Goal: Task Accomplishment & Management: Manage account settings

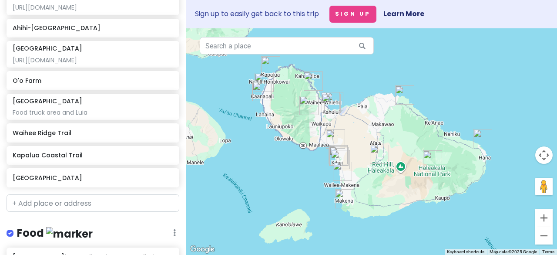
scroll to position [261, 0]
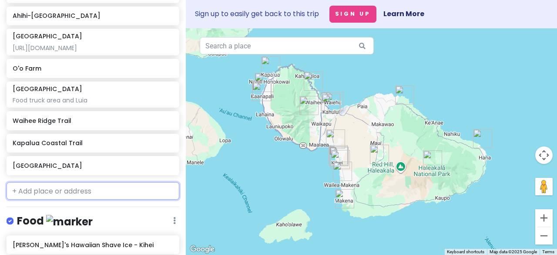
click at [73, 111] on input "text" at bounding box center [93, 190] width 173 height 17
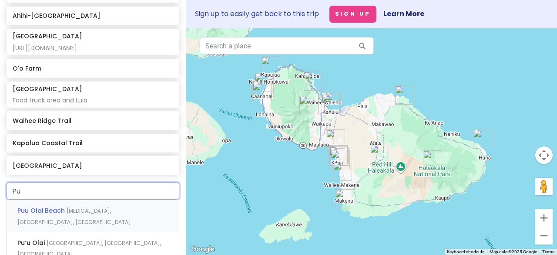
type input "P"
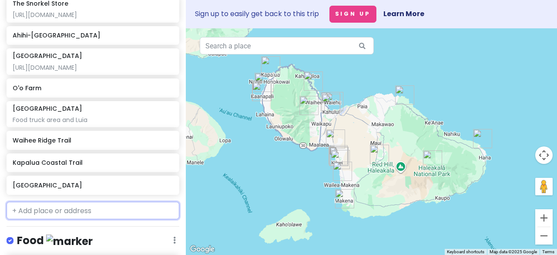
scroll to position [305, 0]
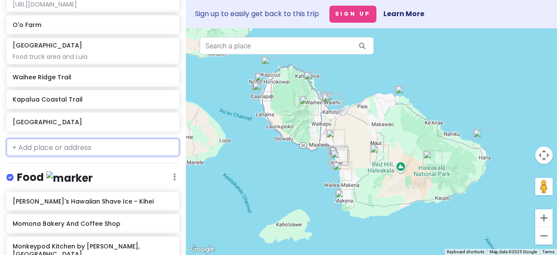
click at [88, 111] on input "text" at bounding box center [93, 146] width 173 height 17
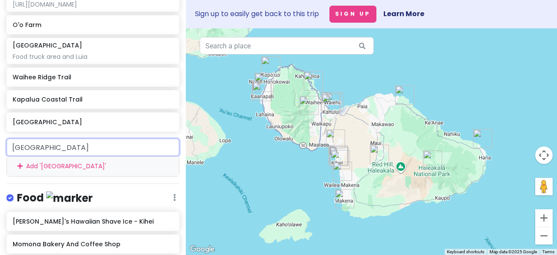
drag, startPoint x: 54, startPoint y: 146, endPoint x: 0, endPoint y: 154, distance: 54.2
click at [0, 111] on div "[GEOGRAPHIC_DATA] Add ' [GEOGRAPHIC_DATA] '" at bounding box center [93, 156] width 186 height 37
paste input "Waiakapuhi"
type input "Waiakapuhi [GEOGRAPHIC_DATA]"
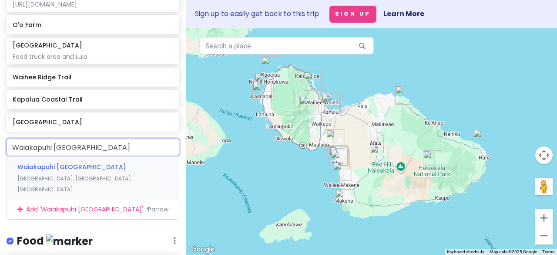
click at [50, 111] on span "Waiakapuhi [GEOGRAPHIC_DATA]" at bounding box center [71, 166] width 109 height 9
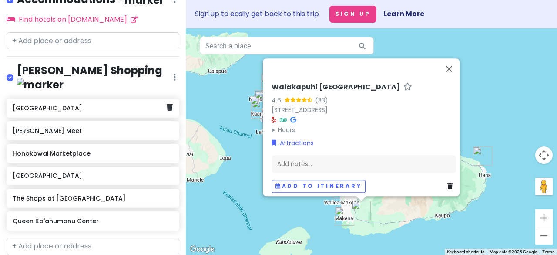
scroll to position [701, 0]
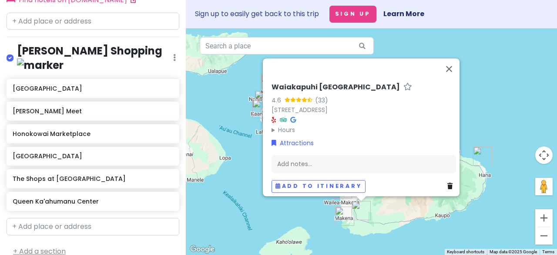
click at [15, 111] on link "+ Add a section" at bounding box center [39, 251] width 53 height 10
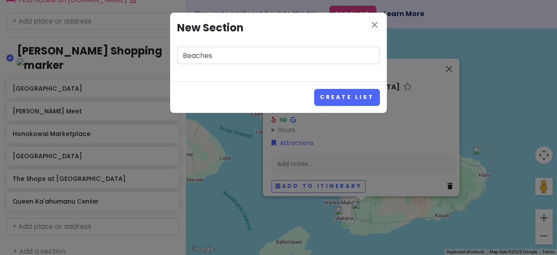
type input "Beaches"
click at [275, 89] on button "Create List" at bounding box center [347, 97] width 66 height 17
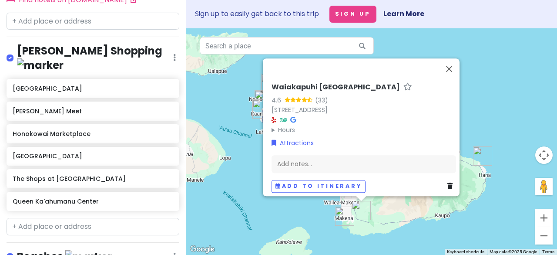
scroll to position [757, 0]
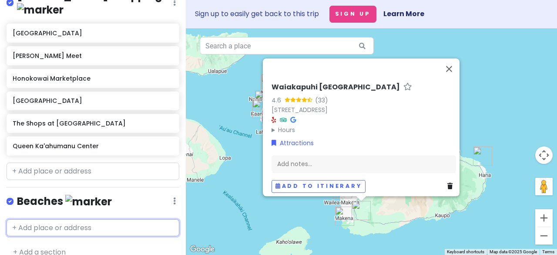
click at [132, 111] on input "text" at bounding box center [93, 227] width 173 height 17
type input "O"
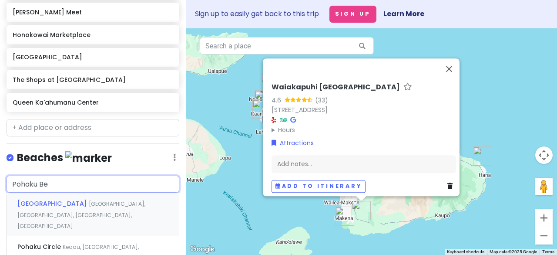
type input "Pohaku Bea"
click at [94, 111] on span "[GEOGRAPHIC_DATA], [GEOGRAPHIC_DATA], [GEOGRAPHIC_DATA], [GEOGRAPHIC_DATA]" at bounding box center [81, 215] width 128 height 30
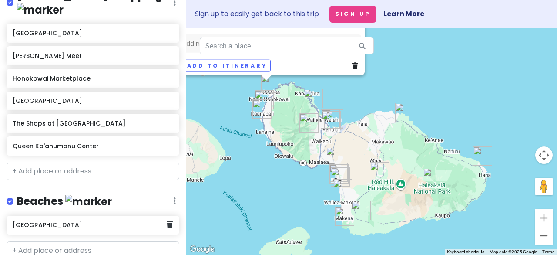
scroll to position [779, 0]
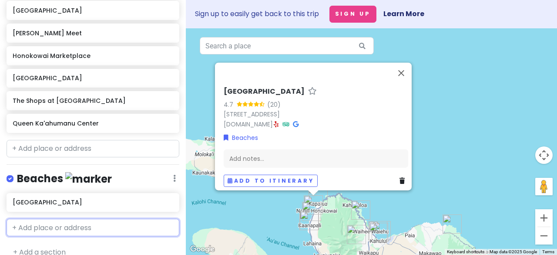
click at [66, 111] on input "text" at bounding box center [93, 227] width 173 height 17
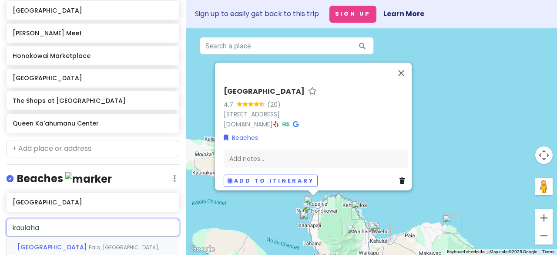
type input "kaulahao"
click at [72, 111] on span "Paia, [GEOGRAPHIC_DATA], [GEOGRAPHIC_DATA]" at bounding box center [88, 252] width 142 height 19
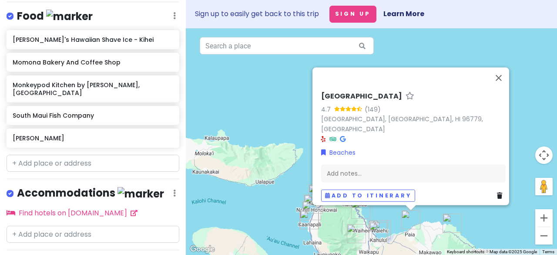
scroll to position [497, 0]
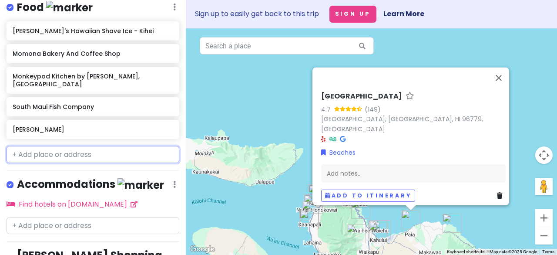
click at [62, 111] on input "text" at bounding box center [93, 154] width 173 height 17
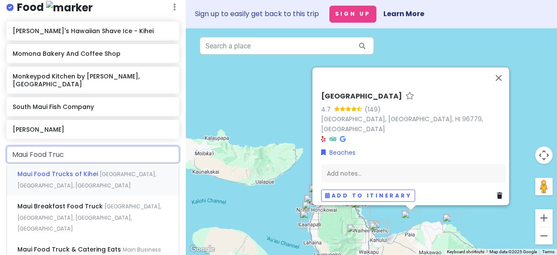
type input "Maui Food Truck"
click at [76, 111] on span "Maui Food Trucks of Kihei" at bounding box center [58, 173] width 82 height 9
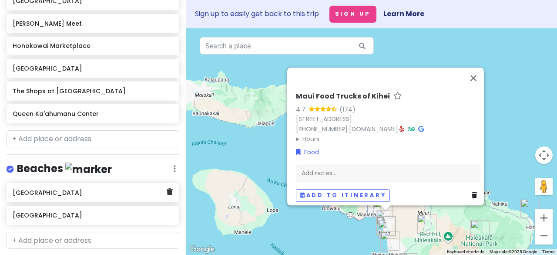
scroll to position [825, 0]
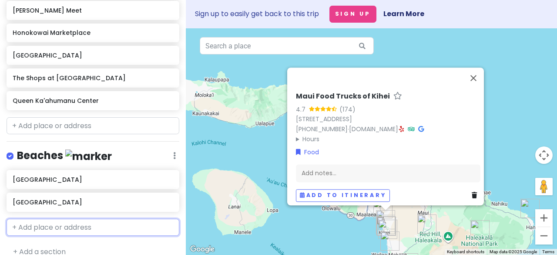
click at [58, 111] on input "text" at bounding box center [93, 227] width 173 height 17
type input "Ulua"
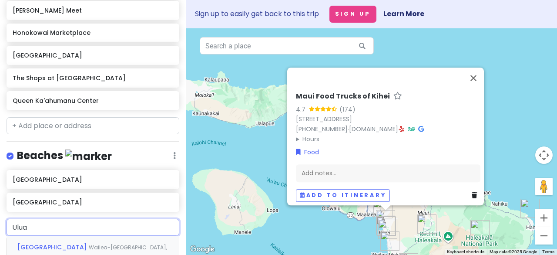
click at [57, 111] on span "Wailea-[GEOGRAPHIC_DATA], [GEOGRAPHIC_DATA], [GEOGRAPHIC_DATA]" at bounding box center [92, 252] width 150 height 19
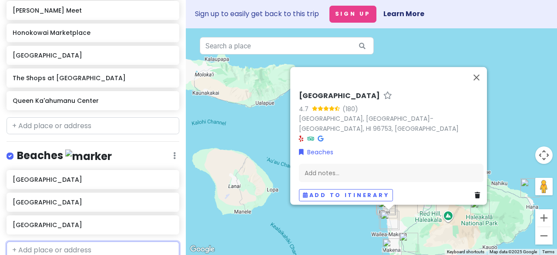
click at [54, 111] on input "text" at bounding box center [93, 249] width 173 height 17
type input "[MEDICAL_DATA] Landing"
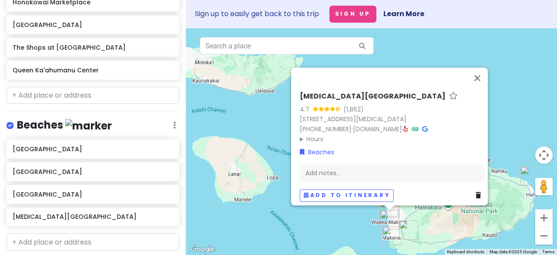
scroll to position [868, 0]
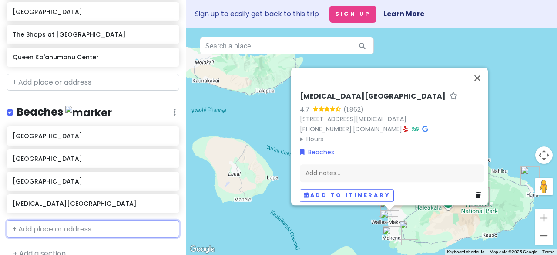
click at [63, 111] on input "text" at bounding box center [93, 228] width 173 height 17
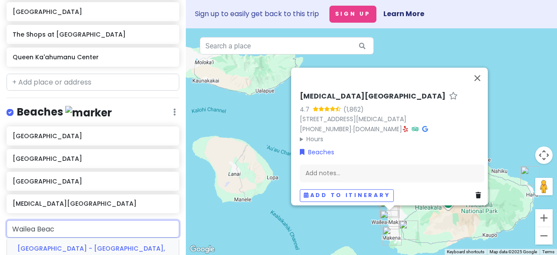
type input "[GEOGRAPHIC_DATA]"
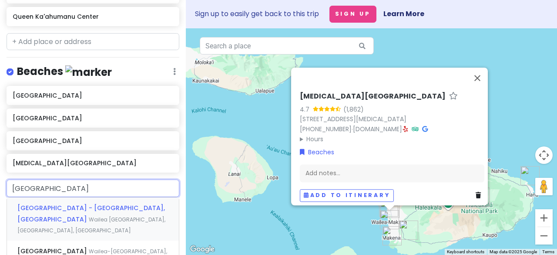
scroll to position [912, 0]
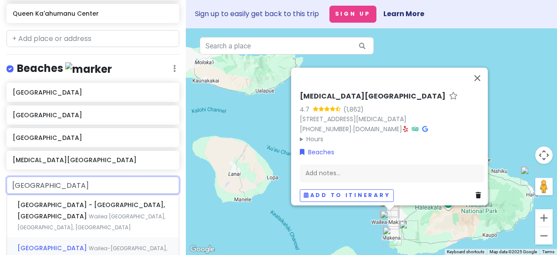
click at [63, 111] on span "Wailea-[GEOGRAPHIC_DATA], [GEOGRAPHIC_DATA], [GEOGRAPHIC_DATA]" at bounding box center [92, 253] width 150 height 19
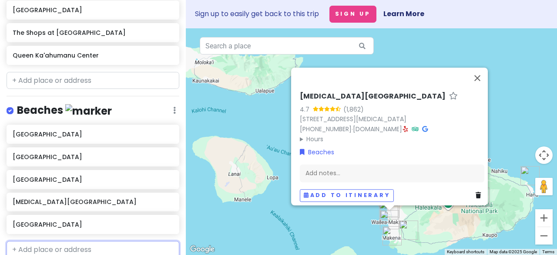
scroll to position [892, 0]
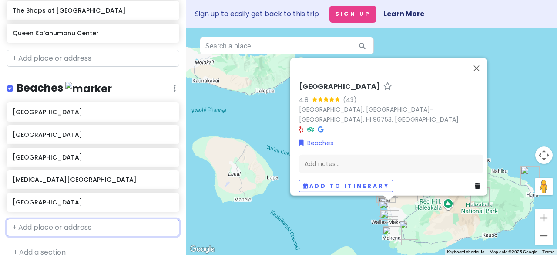
click at [62, 111] on input "text" at bounding box center [93, 227] width 173 height 17
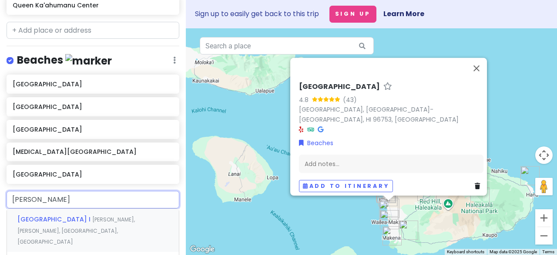
scroll to position [933, 0]
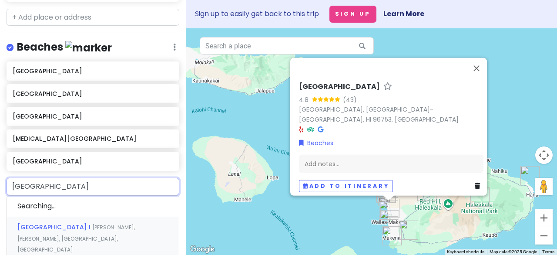
type input "Kamaole Beache"
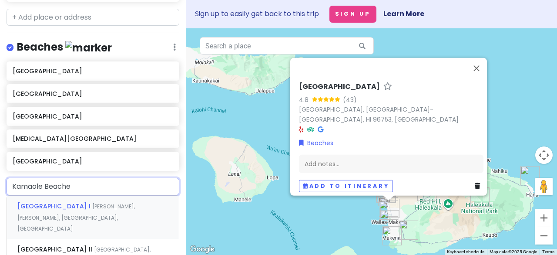
click at [125, 111] on span "[PERSON_NAME], [PERSON_NAME], [GEOGRAPHIC_DATA], [GEOGRAPHIC_DATA]" at bounding box center [76, 217] width 118 height 30
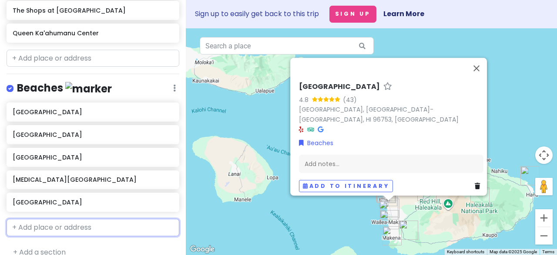
scroll to position [915, 0]
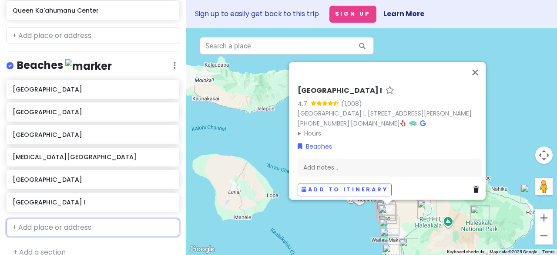
click at [109, 111] on input "text" at bounding box center [93, 227] width 173 height 17
type input "[GEOGRAPHIC_DATA]"
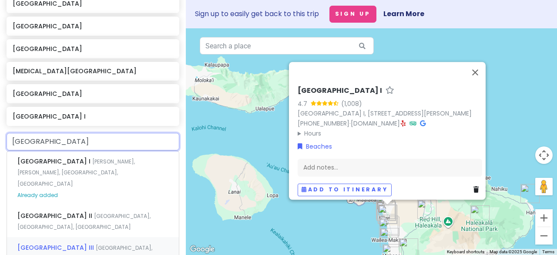
scroll to position [1002, 0]
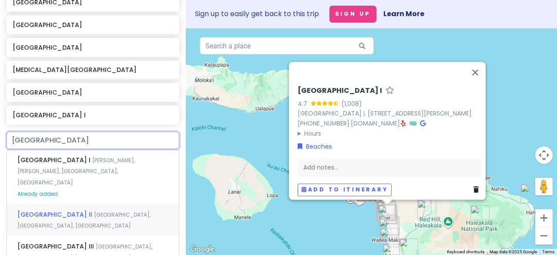
click at [112, 111] on span "[GEOGRAPHIC_DATA], [GEOGRAPHIC_DATA], [GEOGRAPHIC_DATA]" at bounding box center [83, 220] width 133 height 19
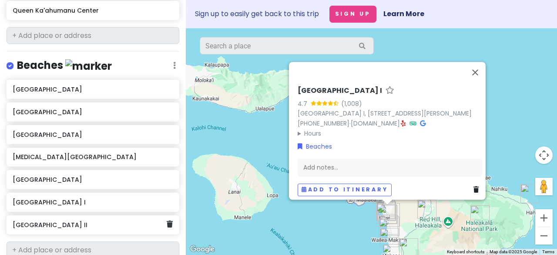
scroll to position [937, 0]
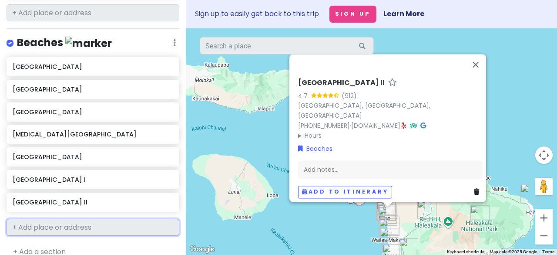
click at [99, 111] on input "text" at bounding box center [93, 227] width 173 height 17
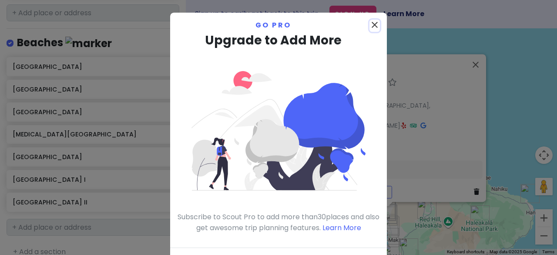
click at [275, 24] on icon "close" at bounding box center [375, 25] width 10 height 10
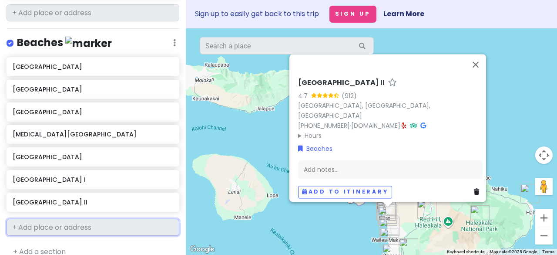
click at [84, 111] on input "text" at bounding box center [93, 227] width 173 height 17
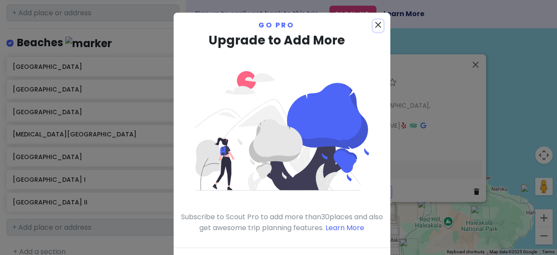
click at [275, 23] on icon "close" at bounding box center [378, 25] width 10 height 10
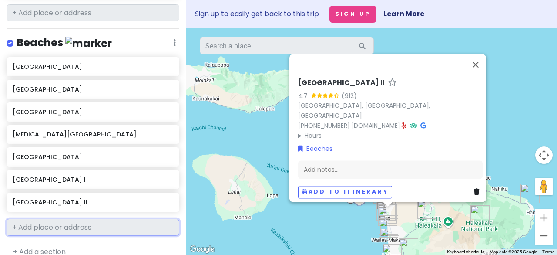
click at [101, 111] on input "text" at bounding box center [93, 227] width 173 height 17
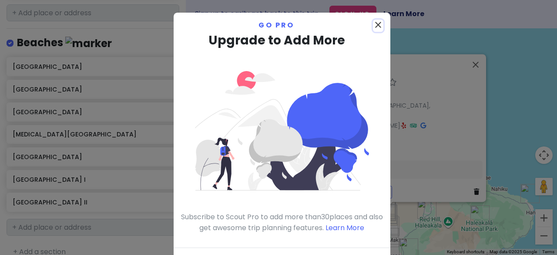
click at [275, 20] on icon "close" at bounding box center [378, 25] width 10 height 10
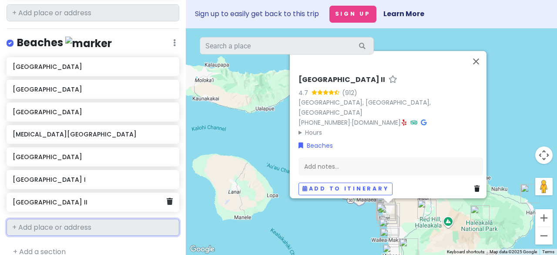
click at [82, 111] on h6 "[GEOGRAPHIC_DATA] II" at bounding box center [90, 202] width 154 height 8
click at [167, 111] on div "[GEOGRAPHIC_DATA] II" at bounding box center [93, 201] width 173 height 19
click at [167, 111] on icon at bounding box center [170, 201] width 6 height 7
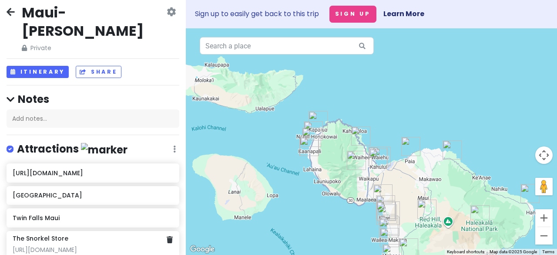
scroll to position [0, 0]
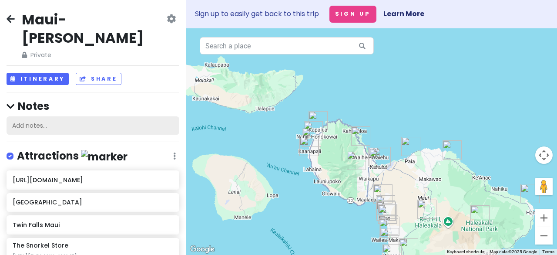
click at [31, 111] on div "Add notes..." at bounding box center [93, 125] width 173 height 18
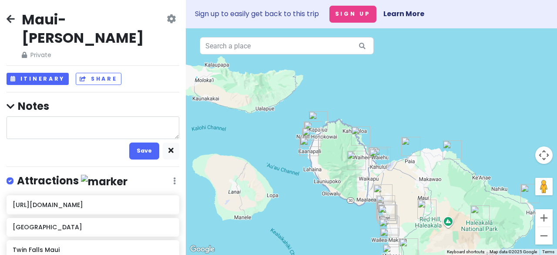
type textarea "x"
type textarea "R"
type textarea "x"
type textarea "Ra"
type textarea "x"
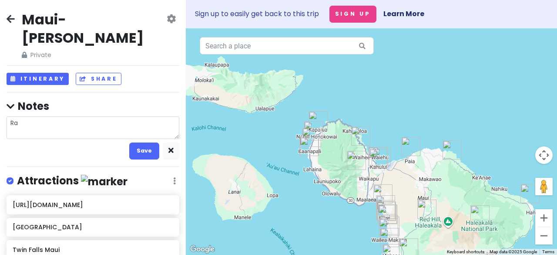
type textarea "Ran"
type textarea "x"
type textarea "Ran"
type textarea "x"
type textarea "Ran o"
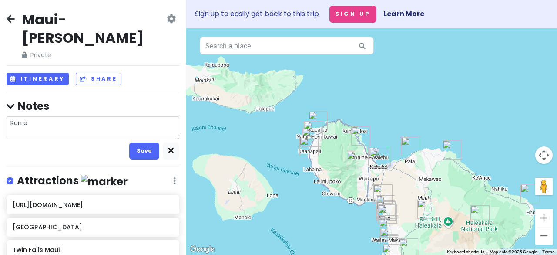
type textarea "x"
type textarea "Ran ou"
type textarea "x"
type textarea "Ran out"
type textarea "x"
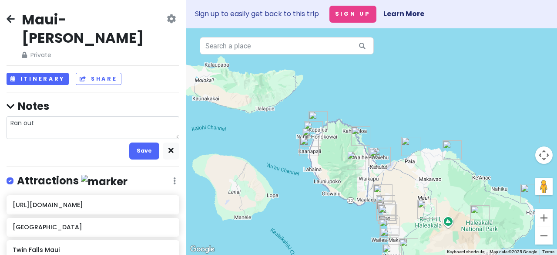
type textarea "Ran out"
type textarea "x"
type textarea "Ran out o"
type textarea "x"
type textarea "Ran out of"
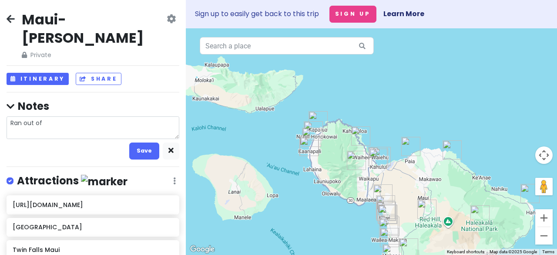
type textarea "x"
type textarea "Ran out of"
type textarea "x"
type textarea "Ran out of r"
type textarea "x"
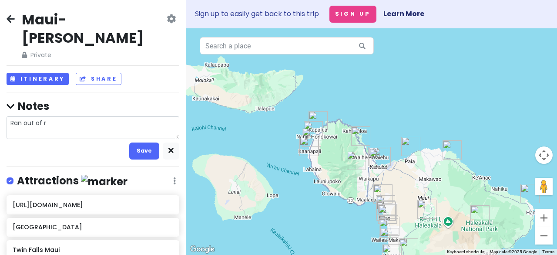
type textarea "Ran out of ro"
type textarea "x"
type textarea "Ran out of roo"
type textarea "x"
type textarea "Ran out of room"
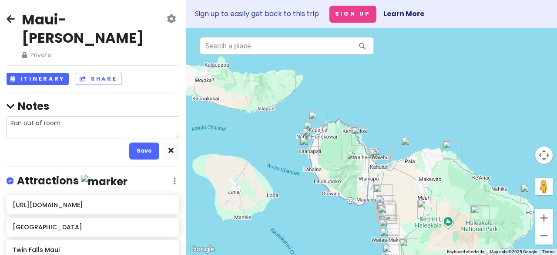
type textarea "x"
type textarea "Ran out of room"
type textarea "x"
type textarea "Ran out of room s"
type textarea "x"
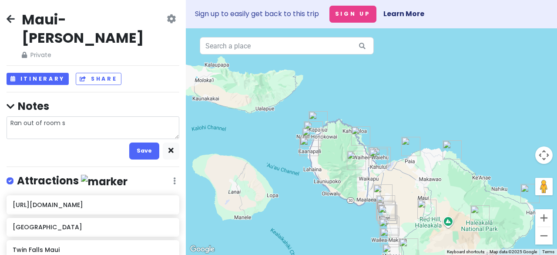
type textarea "Ran out of room so"
type textarea "x"
type textarea "Ran out of room so"
type textarea "x"
type textarea "Ran out of room so h"
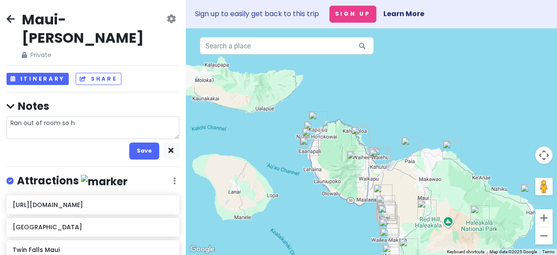
type textarea "x"
type textarea "Ran out of room so he"
type textarea "x"
type textarea "Ran out of room so her"
type textarea "x"
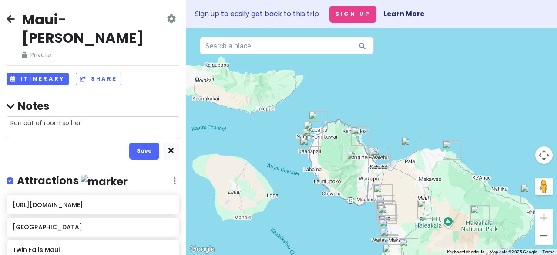
type textarea "Ran out of room so here"
type textarea "x"
type textarea "Ran out of room so here"
type textarea "x"
type textarea "Ran out of room so here a"
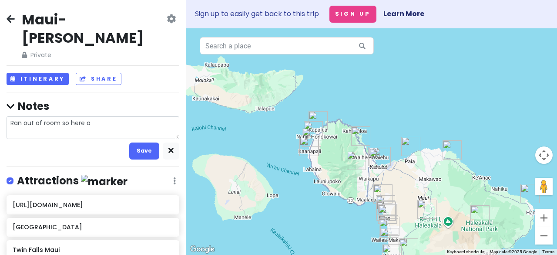
type textarea "x"
type textarea "Ran out of room so here ar"
type textarea "x"
type textarea "Ran out of room so here are"
type textarea "x"
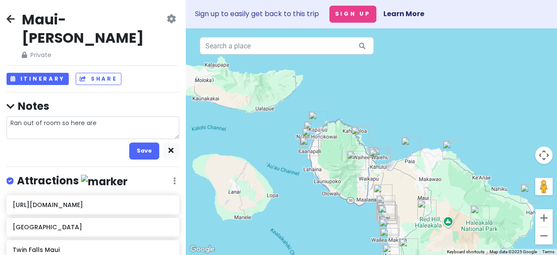
type textarea "Ran out of room so here are"
type textarea "x"
type textarea "Ran out of room so here are t"
type textarea "x"
type textarea "Ran out of room so here are th"
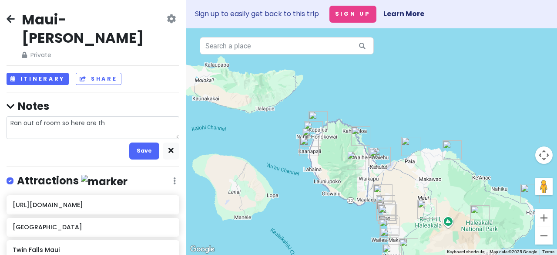
type textarea "x"
type textarea "Ran out of room so here are the"
type textarea "x"
type textarea "Ran out of room so here are the B"
type textarea "x"
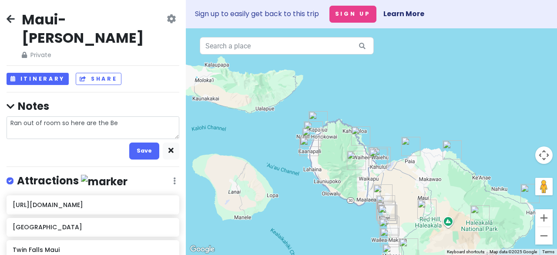
type textarea "Ran out of room so here are the Bea"
type textarea "x"
type textarea "Ran out of room so here are the Beac"
type textarea "x"
type textarea "Ran out of room so here are the Beach"
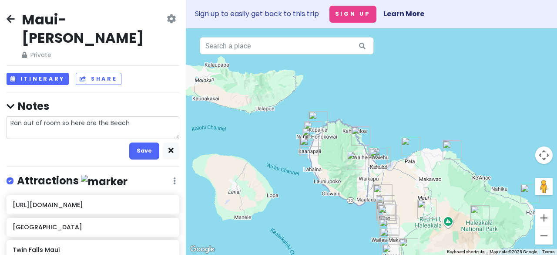
type textarea "x"
type textarea "Ran out of room so here are the Beache"
type textarea "x"
type textarea "Ran out of room so here are the Beaches"
type textarea "x"
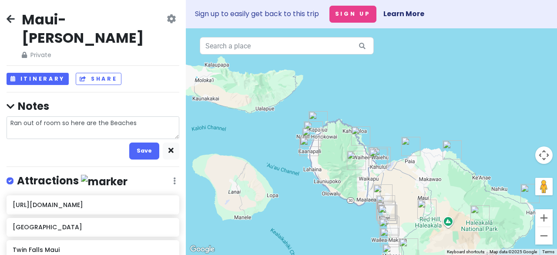
type textarea "Ran out of room so here are the Beaches:"
type textarea "x"
type textarea "Ran out of room so here are the Beaches:"
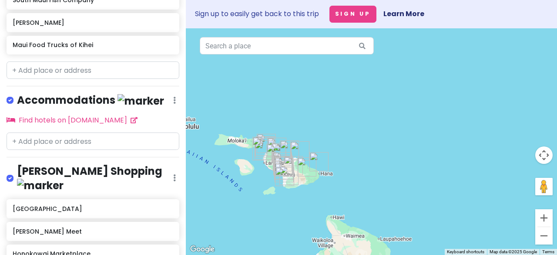
scroll to position [914, 0]
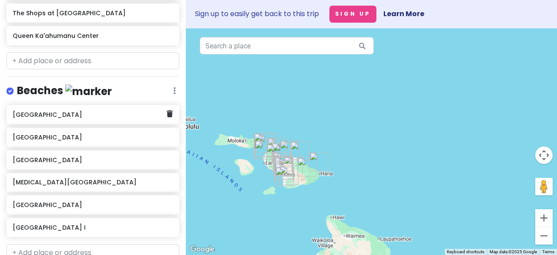
click at [72, 111] on h6 "[GEOGRAPHIC_DATA]" at bounding box center [90, 115] width 154 height 8
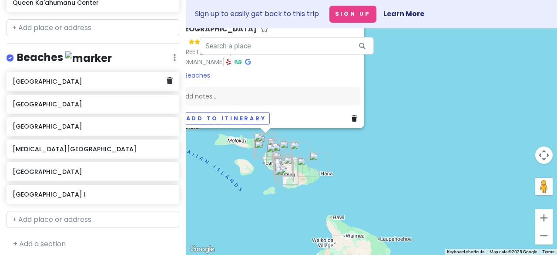
scroll to position [881, 0]
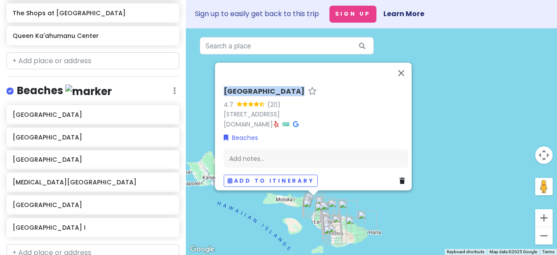
drag, startPoint x: 220, startPoint y: 85, endPoint x: 288, endPoint y: 88, distance: 68.0
click at [275, 88] on h6 "[GEOGRAPHIC_DATA]" at bounding box center [264, 91] width 81 height 9
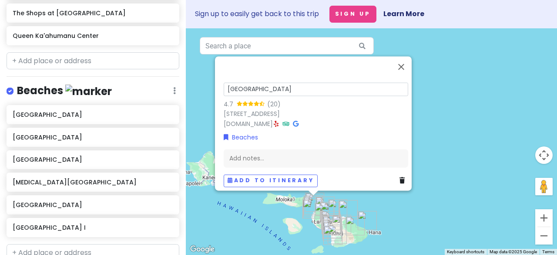
drag, startPoint x: 268, startPoint y: 87, endPoint x: 188, endPoint y: 91, distance: 80.2
click at [190, 90] on div "[GEOGRAPHIC_DATA] 4.7 (20) [STREET_ADDRESS] [DOMAIN_NAME] · Beaches Add notes..…" at bounding box center [371, 141] width 371 height 226
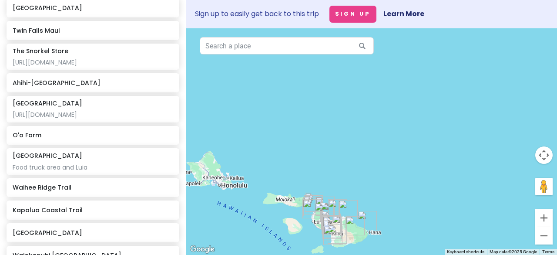
scroll to position [0, 0]
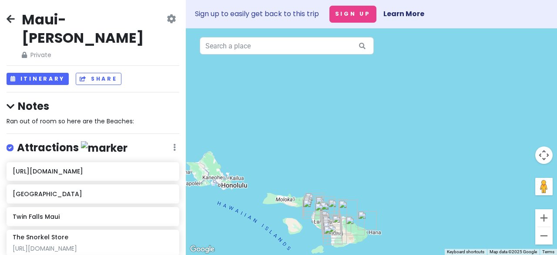
click at [146, 111] on div "Ran out of room so here are the Beaches:" at bounding box center [93, 121] width 173 height 10
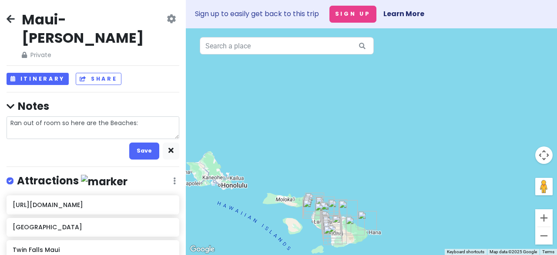
click at [158, 111] on textarea "Ran out of room so here are the Beaches:" at bounding box center [93, 127] width 173 height 22
type textarea "x"
type textarea "Ran out of room so here are the Beaches:"
type textarea "x"
type textarea "Ran out of room so here are the Beaches: [GEOGRAPHIC_DATA]"
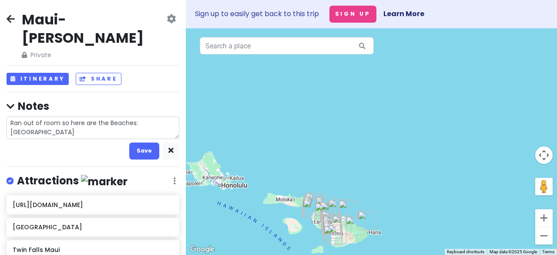
type textarea "x"
type textarea "Ran out of room so here are the Beaches: Waiakapuhi Lava Fiel"
type textarea "x"
type textarea "Ran out of room so here are the Beaches: Waiakapuhi Lava Fie"
type textarea "x"
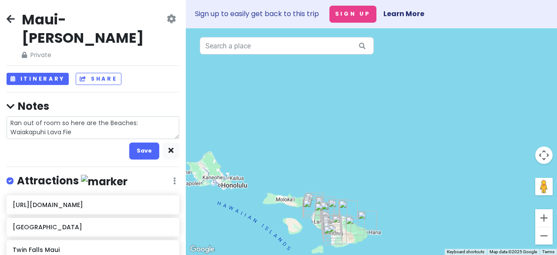
type textarea "Ran out of room so here are the Beaches: Waiakapuhi Lava Fi"
type textarea "x"
type textarea "Ran out of room so here are the Beaches: Waiakapuhi Lava F"
type textarea "x"
type textarea "Ran out of room so here are the Beaches: Waiakapuhi Lava"
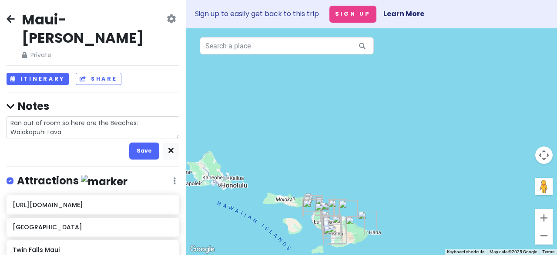
type textarea "x"
type textarea "Ran out of room so here are the Beaches: Waiakapuhi Lava"
type textarea "x"
type textarea "Ran out of room so here are the Beaches: Waiakapuhi Lav"
type textarea "x"
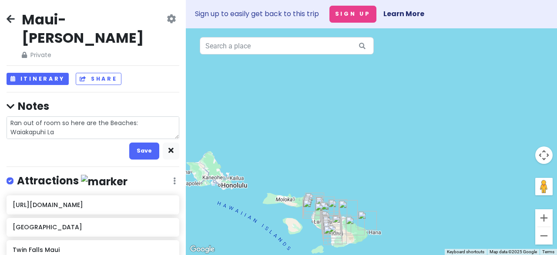
type textarea "Ran out of room so here are the Beaches: Waiakapuhi L"
type textarea "x"
type textarea "Ran out of room so here are the Beaches: [GEOGRAPHIC_DATA]"
type textarea "x"
type textarea "Ran out of room so here are the Beaches: [GEOGRAPHIC_DATA]"
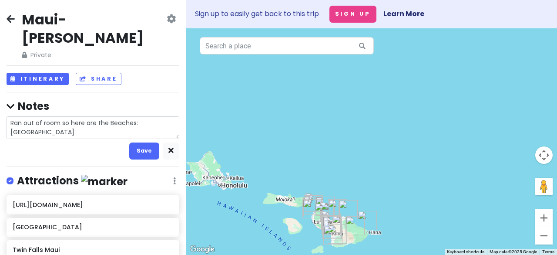
type textarea "x"
type textarea "Ran out of room so here are the Beaches: [GEOGRAPHIC_DATA]"
type textarea "x"
type textarea "Ran out of room so here are the Beaches: [GEOGRAPHIC_DATA]"
type textarea "x"
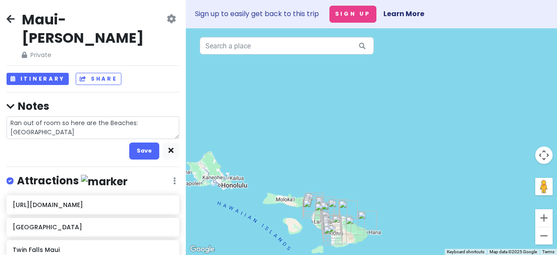
type textarea "Ran out of room so here are the Beaches: [GEOGRAPHIC_DATA]"
type textarea "x"
type textarea "Ran out of room so here are the Beaches: [GEOGRAPHIC_DATA]"
type textarea "x"
type textarea "Ran out of room so here are the Beaches: Waiak"
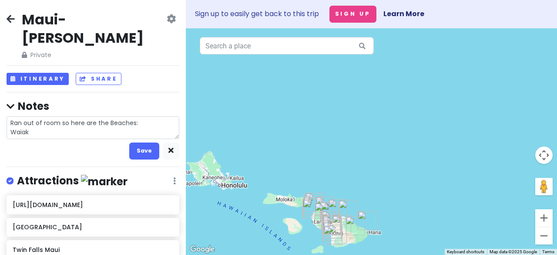
type textarea "x"
type textarea "Ran out of room so here are the Beaches: Waia"
type textarea "x"
type textarea "Ran out of room so here are the Beaches: Wai"
type textarea "x"
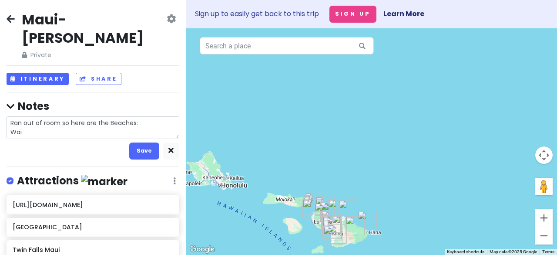
type textarea "Ran out of room so here are the Beaches: Wa"
type textarea "x"
type textarea "Ran out of room so here are the Beaches: W"
type textarea "x"
type textarea "Ran out of room so here are the Beaches:"
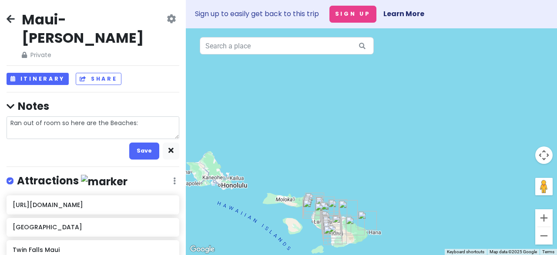
type textarea "x"
type textarea "Ran out of room so here are the Beaches:"
type textarea "x"
type textarea "Ran out of room so here are the Beaches"
type textarea "x"
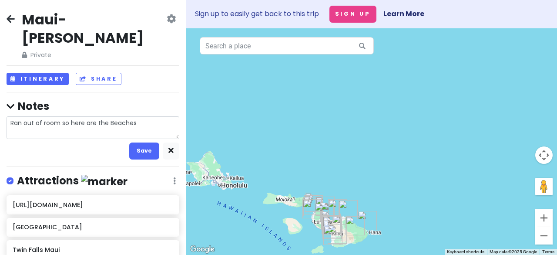
type textarea "Ran out of room so here are the Beaches:"
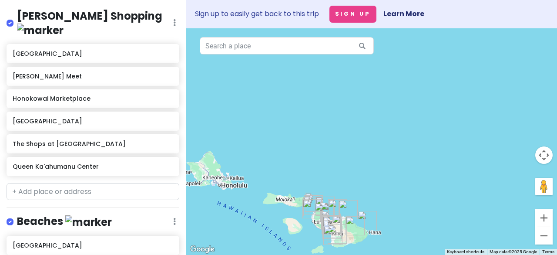
scroll to position [751, 0]
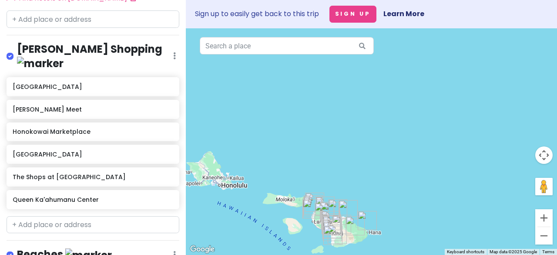
click at [165, 42] on div "[PERSON_NAME] Shopping Edit Reorder Delete List" at bounding box center [93, 57] width 173 height 31
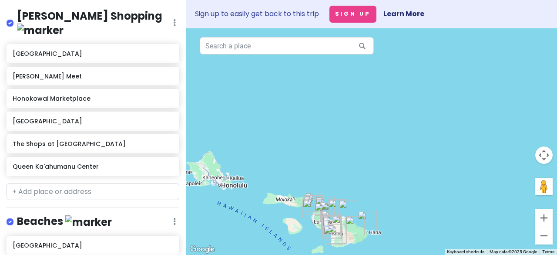
click at [173, 19] on icon at bounding box center [174, 22] width 3 height 7
click at [138, 85] on link "Delete List" at bounding box center [149, 90] width 70 height 21
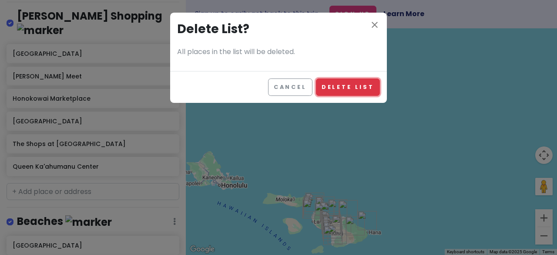
drag, startPoint x: 338, startPoint y: 84, endPoint x: 272, endPoint y: 101, distance: 68.8
click at [275, 84] on button "Delete List" at bounding box center [348, 86] width 64 height 17
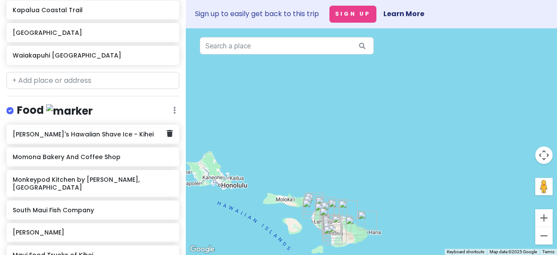
scroll to position [0, 0]
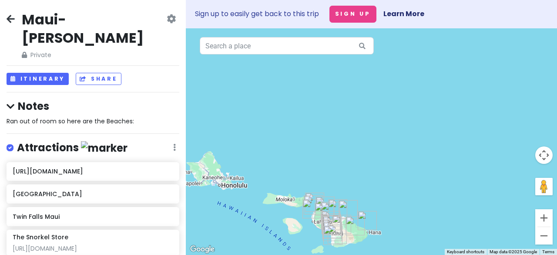
click at [85, 99] on div "Notes Ran out of room so here are the Beaches:" at bounding box center [93, 112] width 173 height 27
click at [30, 99] on h4 "Notes" at bounding box center [93, 105] width 173 height 13
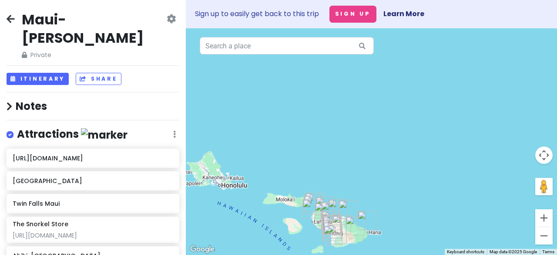
click at [33, 99] on h4 "Notes" at bounding box center [93, 105] width 173 height 13
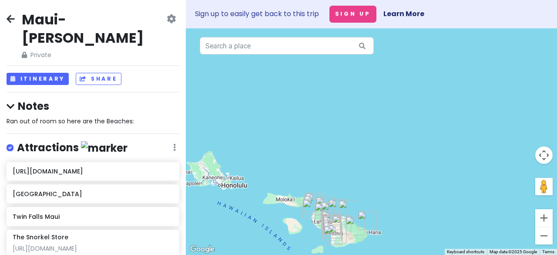
click at [141, 99] on div "Notes Ran out of room so here are the Beaches:" at bounding box center [93, 112] width 173 height 27
click at [120, 111] on span "Ran out of room so here are the Beaches:" at bounding box center [71, 121] width 128 height 9
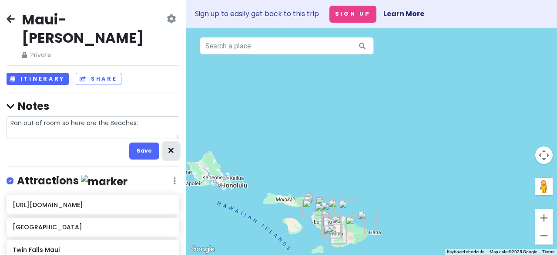
click at [172, 111] on button "button" at bounding box center [171, 150] width 17 height 17
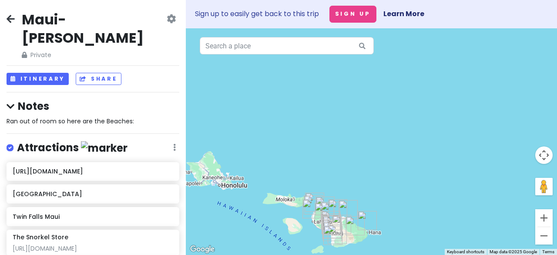
click at [132, 111] on span "Ran out of room so here are the Beaches:" at bounding box center [71, 121] width 128 height 9
type textarea "x"
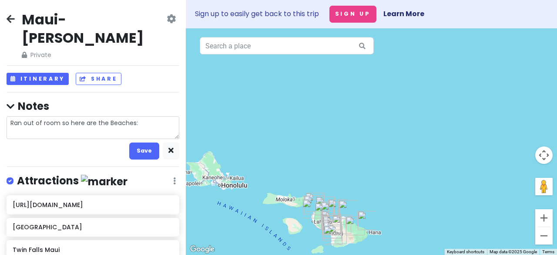
drag, startPoint x: 140, startPoint y: 105, endPoint x: 0, endPoint y: 97, distance: 140.0
click at [0, 97] on div "Maui-Kihei Trip Private Change Dates Make a Copy Delete Trip Go Pro ⚡️ Give Fee…" at bounding box center [93, 127] width 186 height 255
click at [133, 111] on button "Save" at bounding box center [144, 150] width 30 height 17
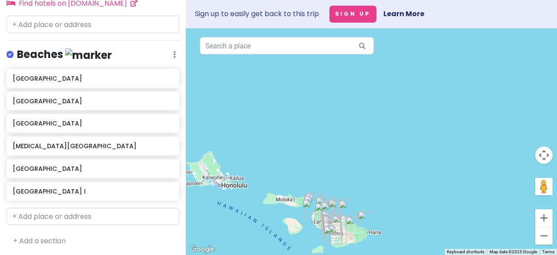
scroll to position [724, 0]
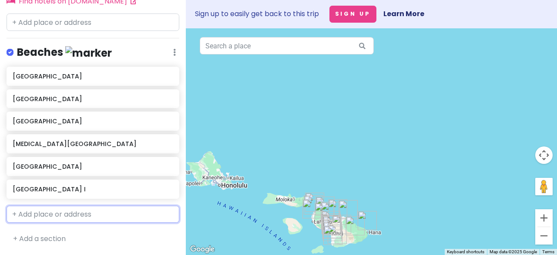
click at [117, 111] on input "text" at bounding box center [93, 214] width 173 height 17
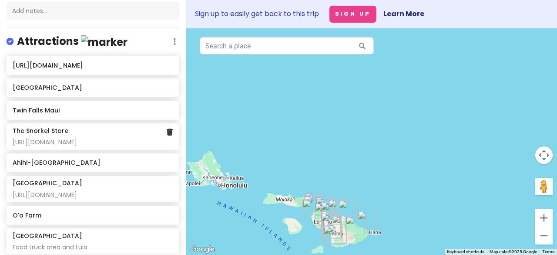
scroll to position [0, 0]
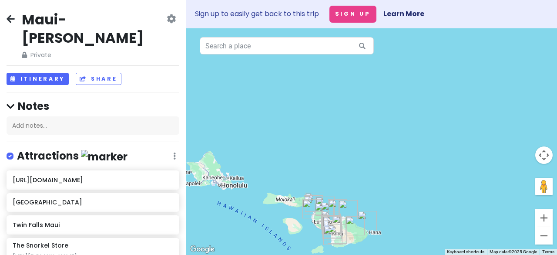
click at [165, 71] on div "Maui-Kihei Trip Private Change Dates Make a Copy Delete Trip Go Pro ⚡️ Give Fee…" at bounding box center [93, 127] width 186 height 255
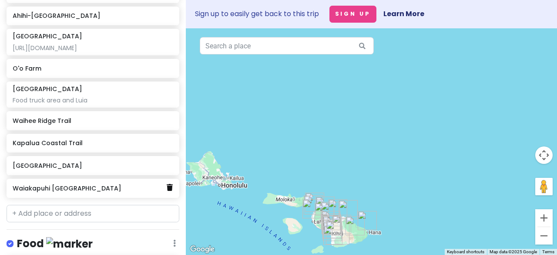
click at [167, 111] on icon at bounding box center [170, 187] width 6 height 7
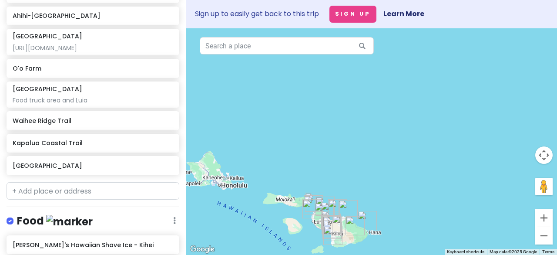
scroll to position [239, 0]
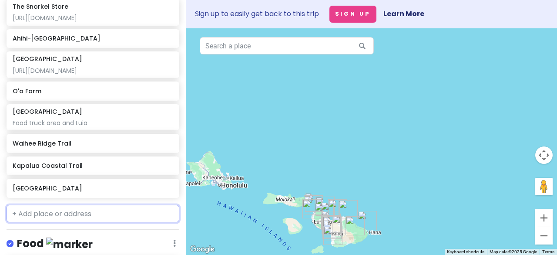
click at [89, 111] on input "text" at bounding box center [93, 213] width 173 height 17
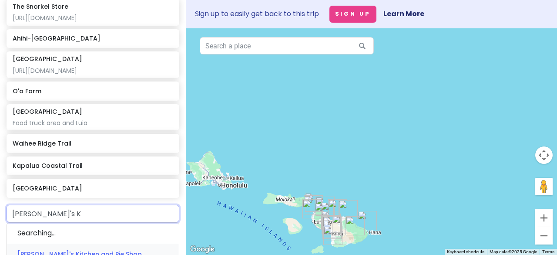
type input "[PERSON_NAME]'s Ki"
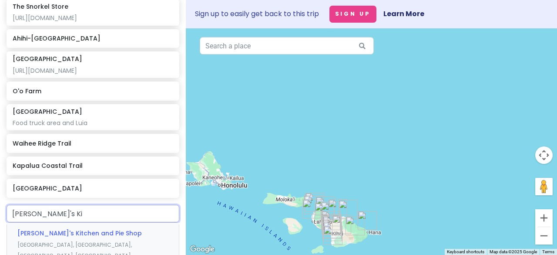
click at [89, 111] on span "[PERSON_NAME]'s Kitchen and Pie Shop" at bounding box center [79, 233] width 125 height 9
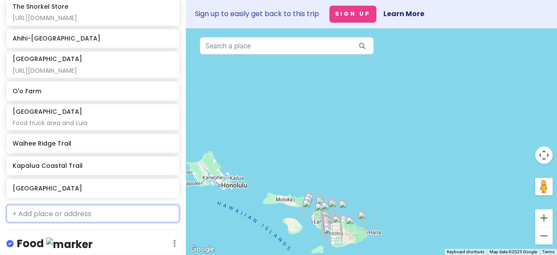
scroll to position [261, 0]
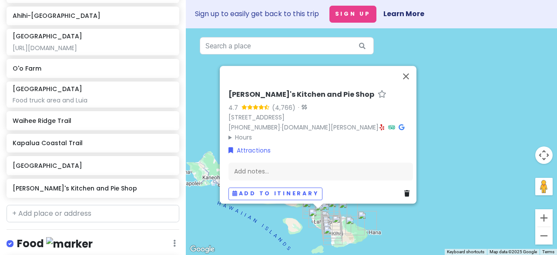
click at [275, 44] on div "[PERSON_NAME]'s Kitchen and Pie Shop 4.7 (4,766) · [STREET_ADDRESS] [PHONE_NUMB…" at bounding box center [371, 141] width 371 height 226
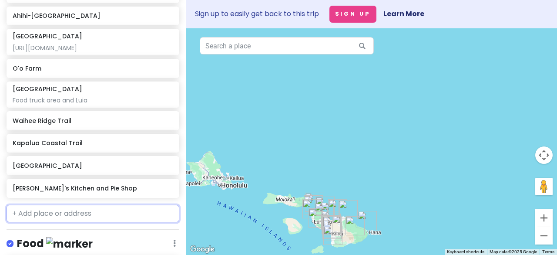
click at [112, 111] on input "text" at bounding box center [93, 213] width 173 height 17
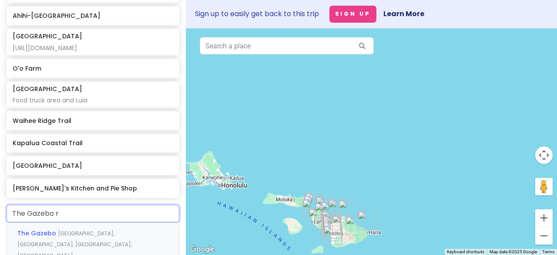
type input "The Gazebo"
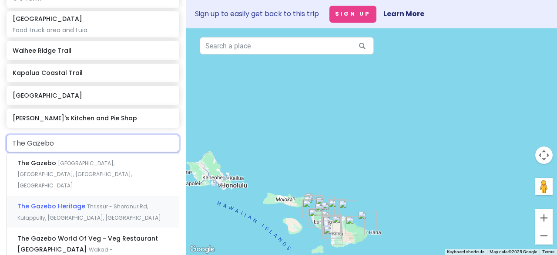
scroll to position [348, 0]
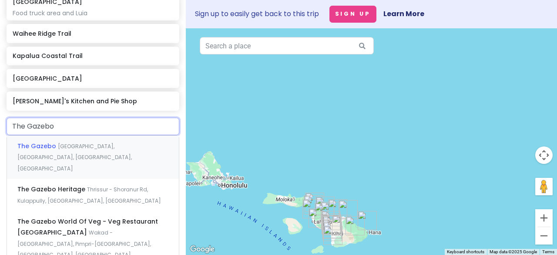
click at [103, 111] on span "[GEOGRAPHIC_DATA], [GEOGRAPHIC_DATA], [GEOGRAPHIC_DATA], [GEOGRAPHIC_DATA]" at bounding box center [74, 157] width 115 height 30
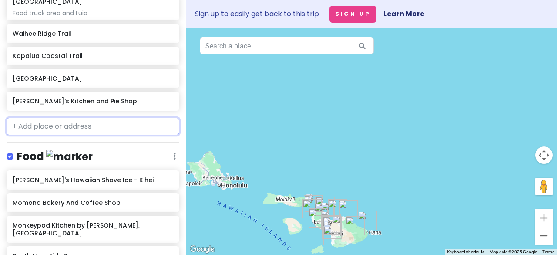
scroll to position [371, 0]
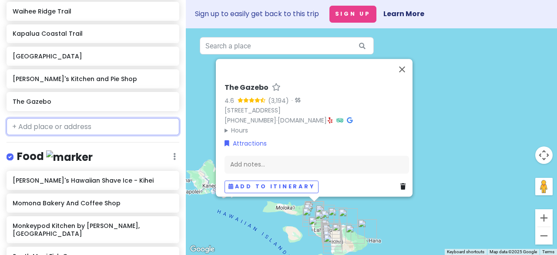
drag, startPoint x: 115, startPoint y: 133, endPoint x: 122, endPoint y: 125, distance: 11.1
click at [115, 111] on input "text" at bounding box center [93, 126] width 173 height 17
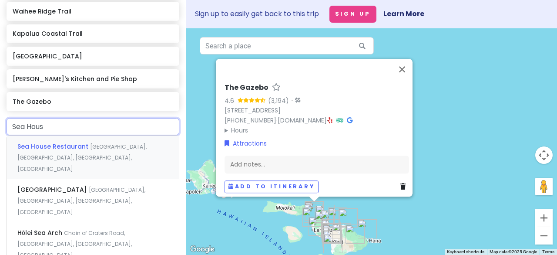
type input "Sea House"
click at [86, 111] on span "[GEOGRAPHIC_DATA], [GEOGRAPHIC_DATA], [GEOGRAPHIC_DATA], [GEOGRAPHIC_DATA]" at bounding box center [81, 158] width 129 height 30
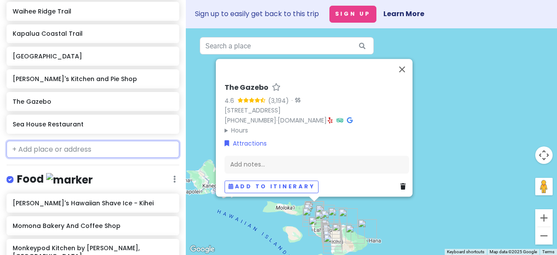
scroll to position [393, 0]
